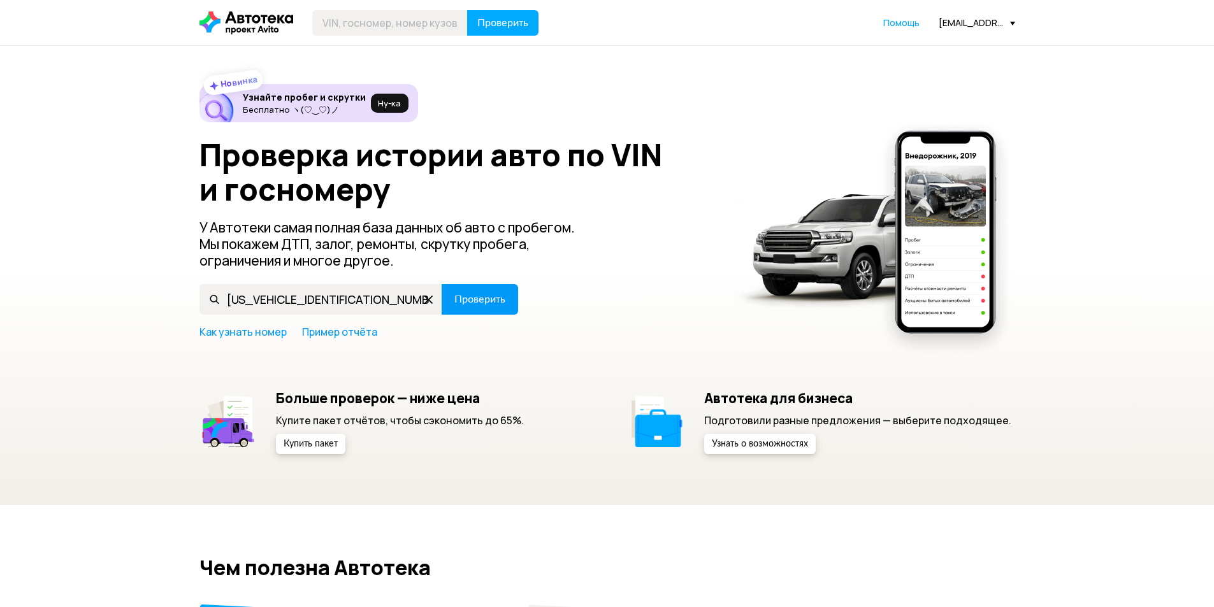
type input "[US_VEHICLE_IDENTIFICATION_NUMBER]"
click at [470, 298] on span "Проверить" at bounding box center [479, 299] width 51 height 10
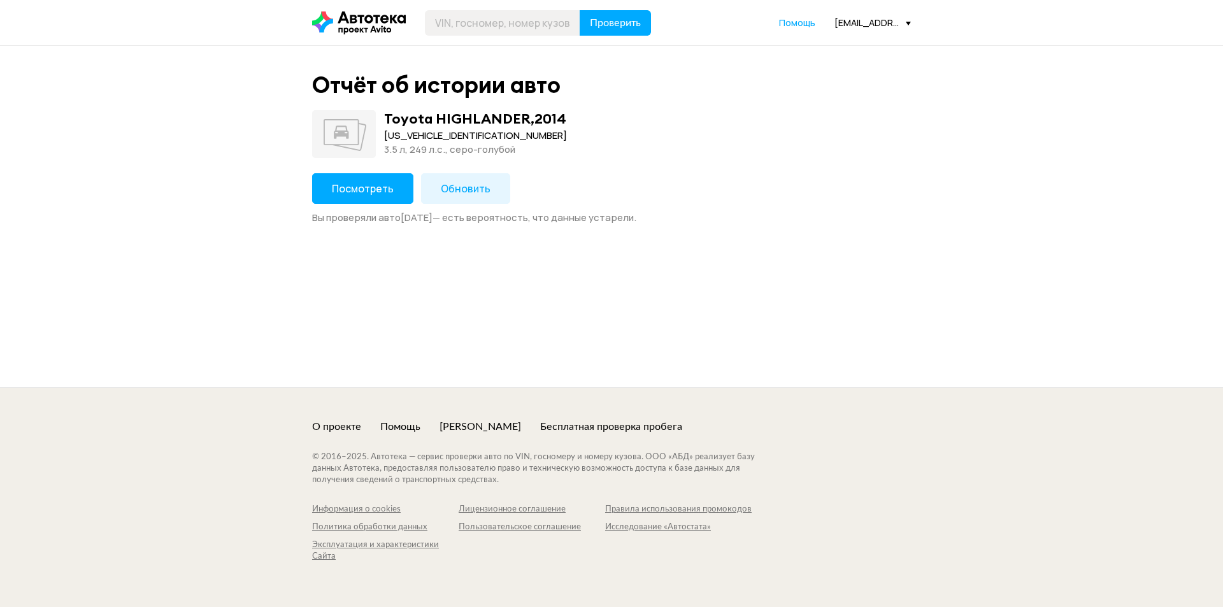
click at [353, 178] on button "Посмотреть" at bounding box center [362, 188] width 101 height 31
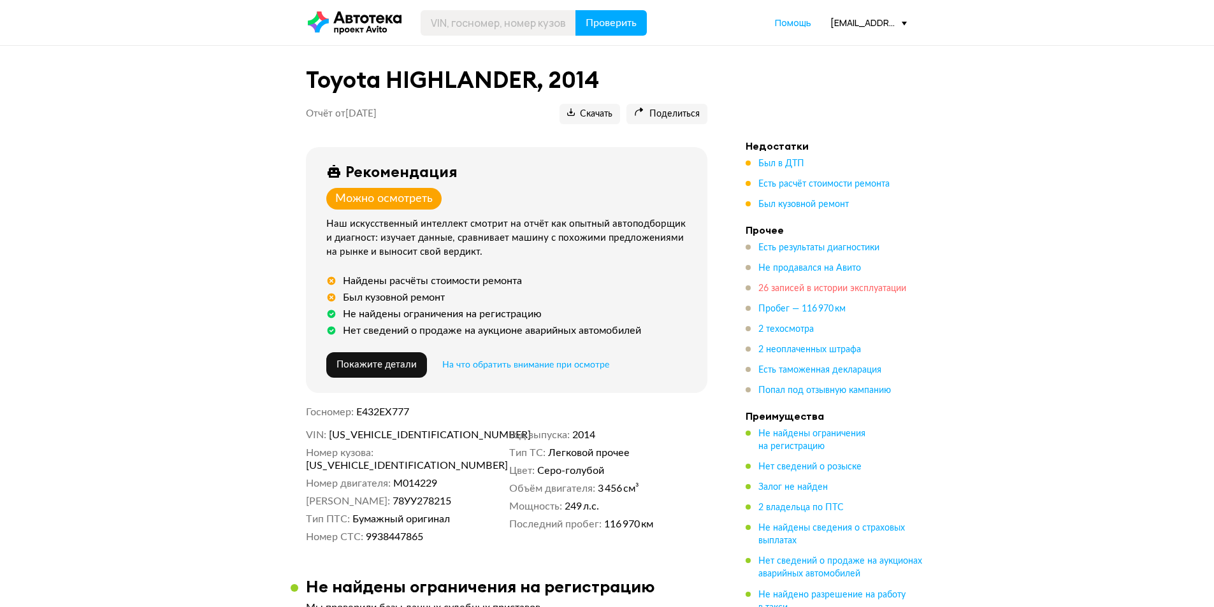
click at [775, 291] on span "26 записей в истории эксплуатации" at bounding box center [832, 288] width 148 height 9
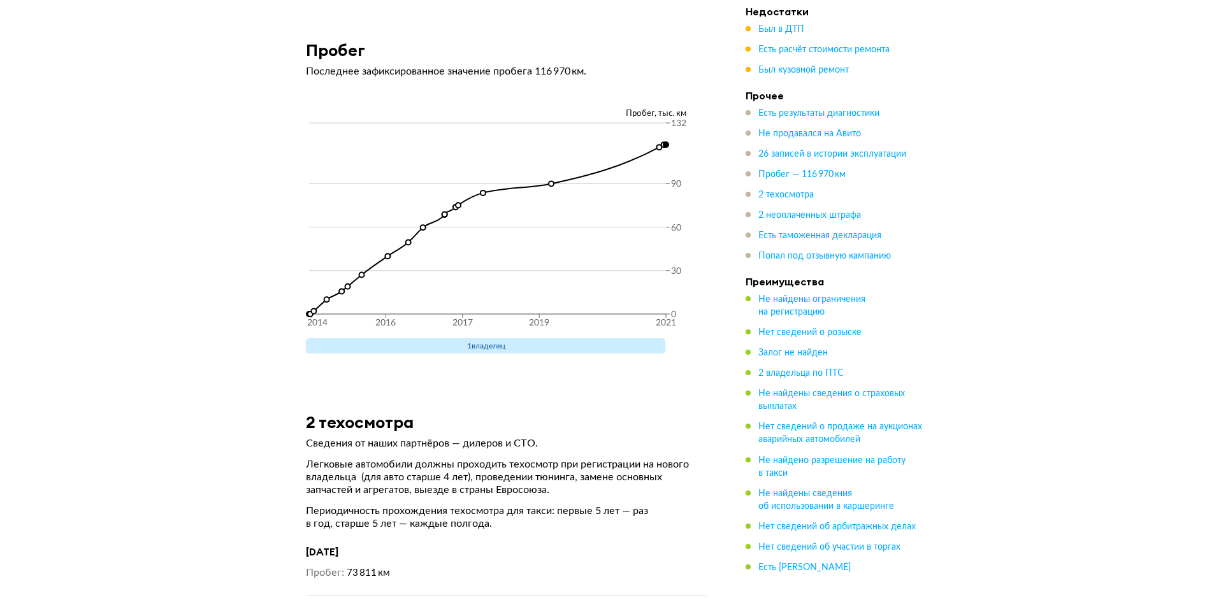
scroll to position [4398, 0]
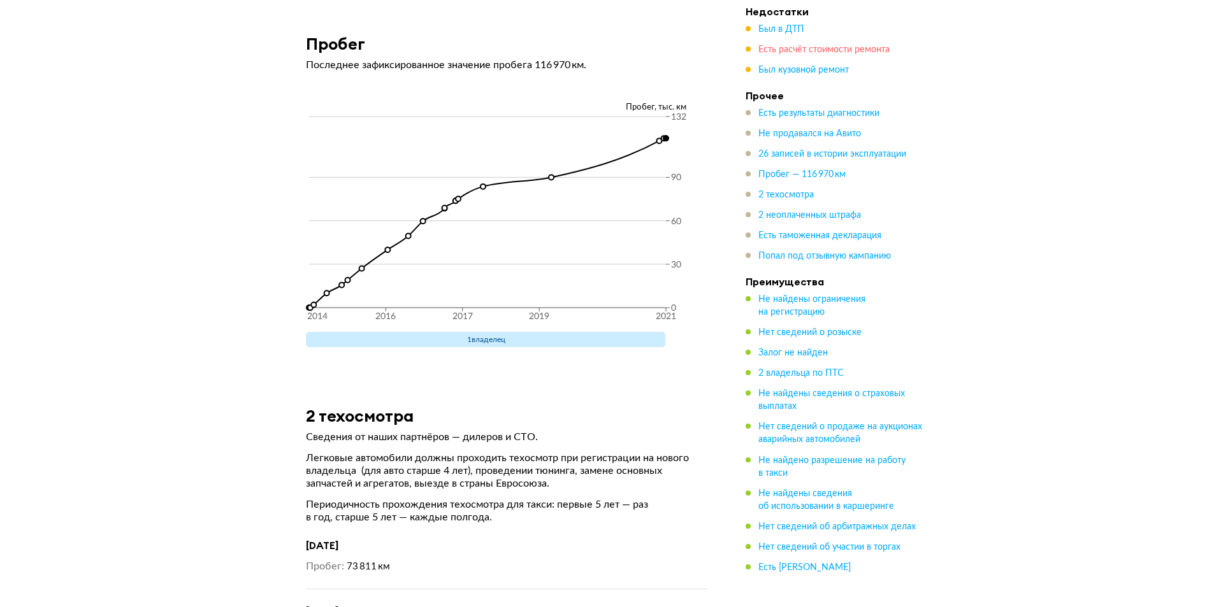
click at [772, 49] on span "Есть расчёт стоимости ремонта" at bounding box center [823, 49] width 131 height 9
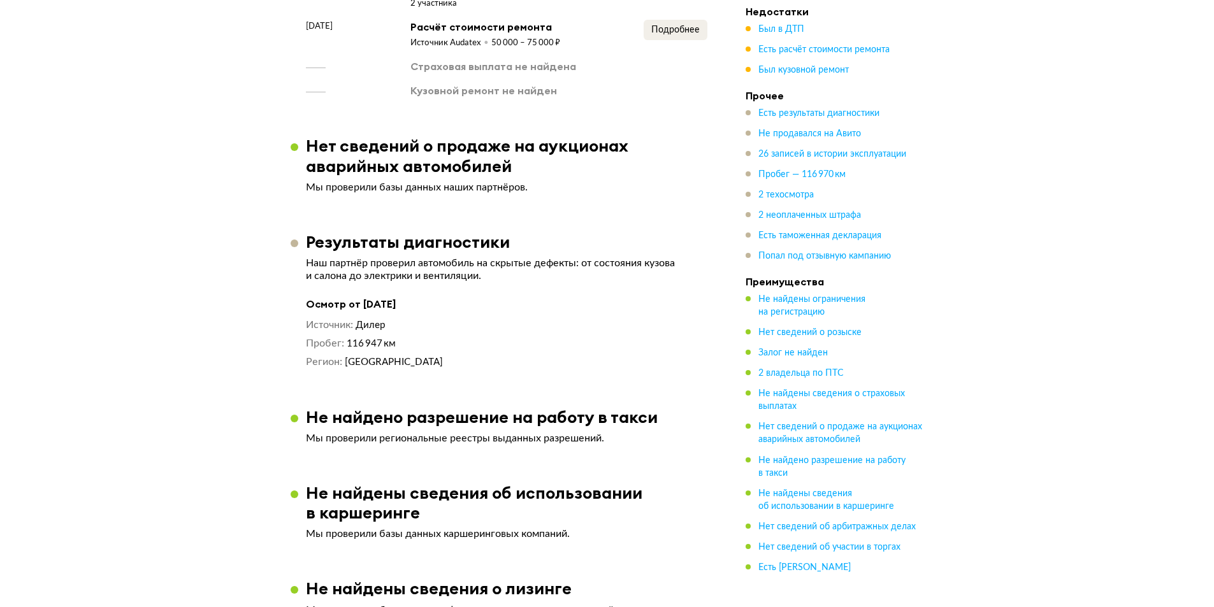
scroll to position [1374, 0]
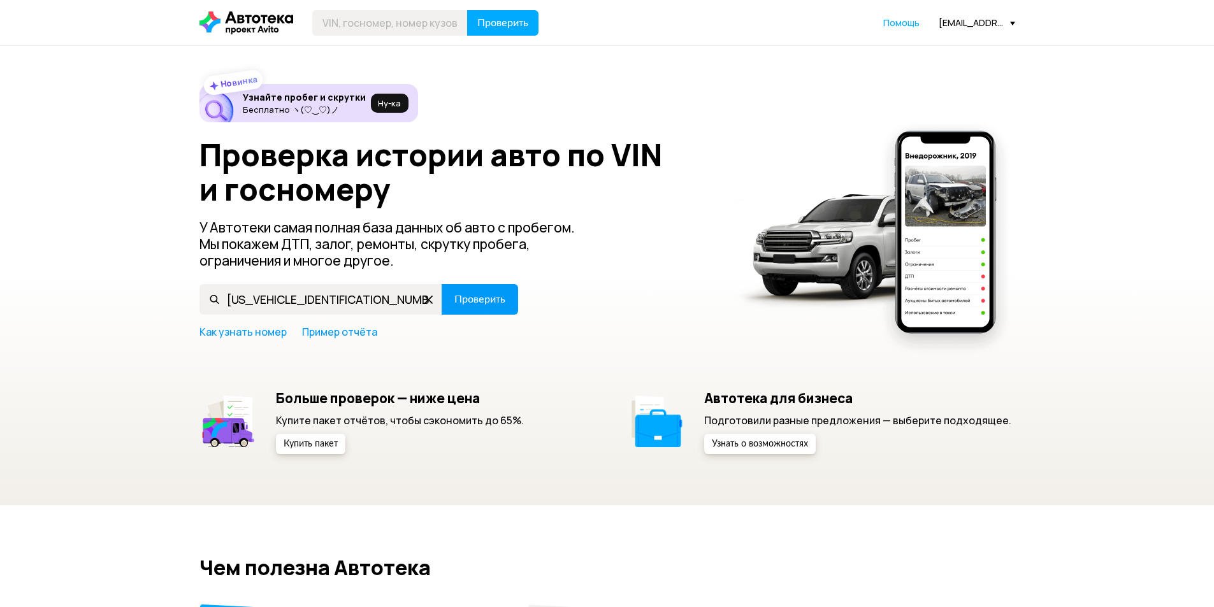
type input "[US_VEHICLE_IDENTIFICATION_NUMBER]"
click at [480, 298] on span "Проверить" at bounding box center [479, 299] width 51 height 10
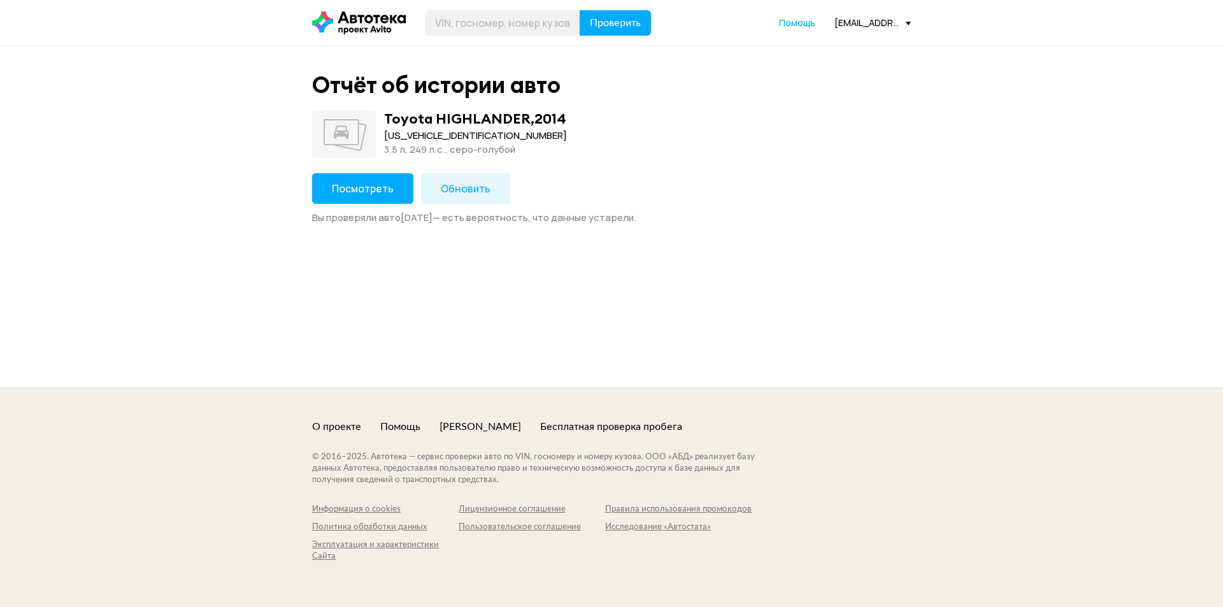
click at [363, 190] on span "Посмотреть" at bounding box center [363, 189] width 62 height 14
